Goal: Task Accomplishment & Management: Complete application form

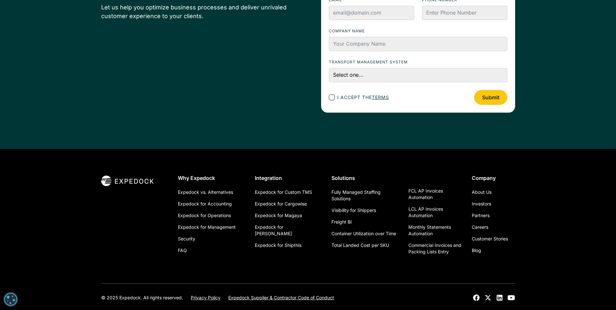
scroll to position [852, 0]
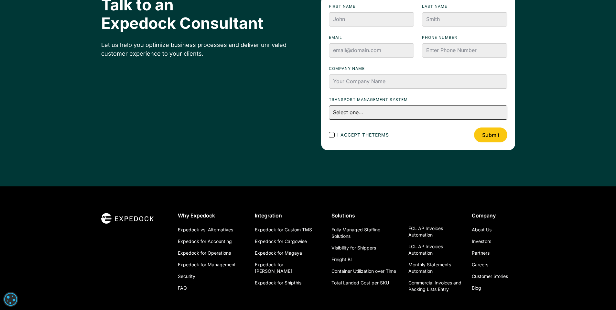
click at [377, 111] on select "Select one... CargoWise Magaya Descartes IES GoFreight Other" at bounding box center [418, 112] width 179 height 14
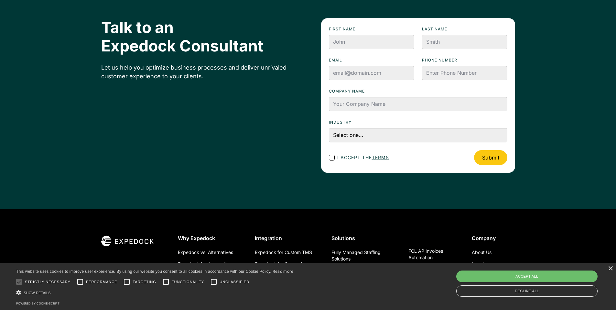
scroll to position [809, 0]
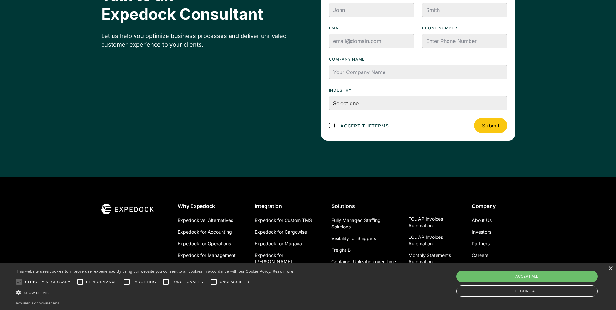
scroll to position [2062, 0]
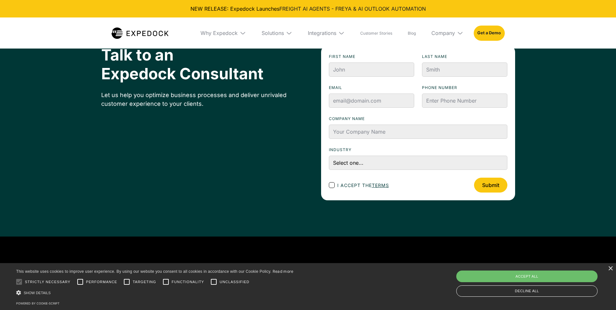
scroll to position [2198, 0]
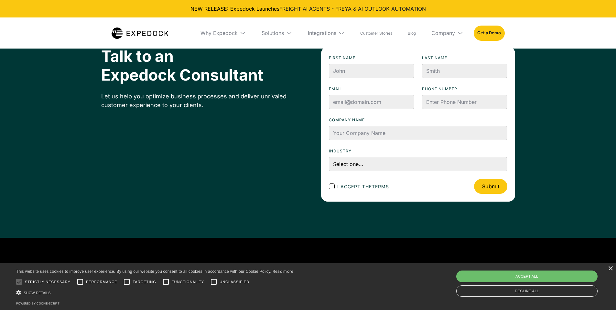
click at [560, 98] on div "Talk to an Expedock Consultant Let us help you optimize business processes and …" at bounding box center [308, 124] width 616 height 227
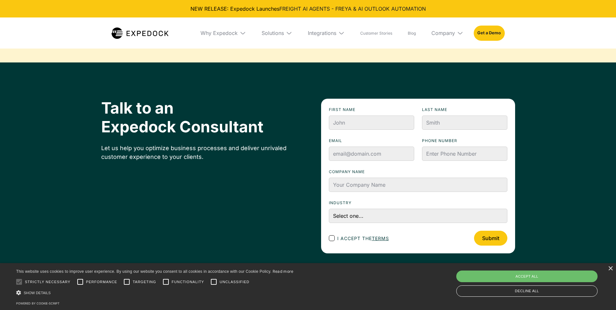
scroll to position [2145, 0]
